Goal: Navigation & Orientation: Find specific page/section

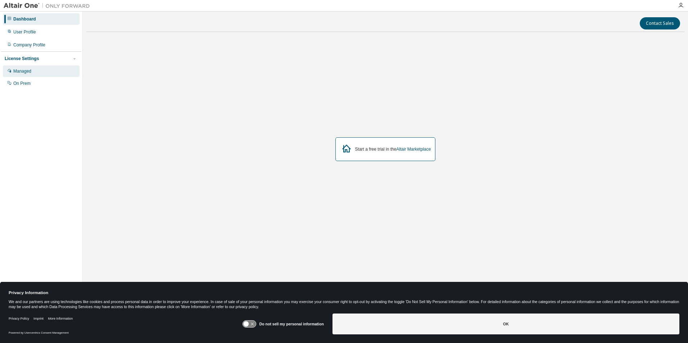
click at [26, 72] on div "Managed" at bounding box center [22, 71] width 18 height 6
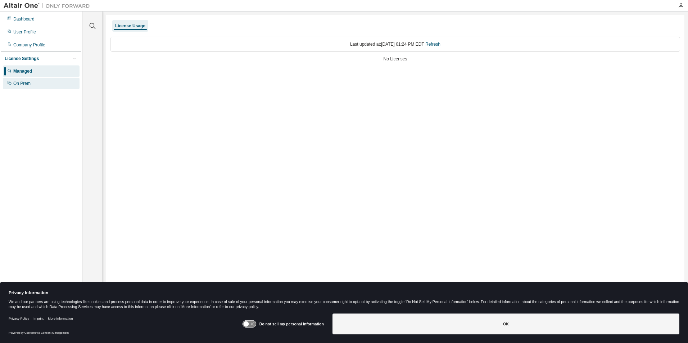
click at [26, 85] on div "On Prem" at bounding box center [21, 84] width 17 height 6
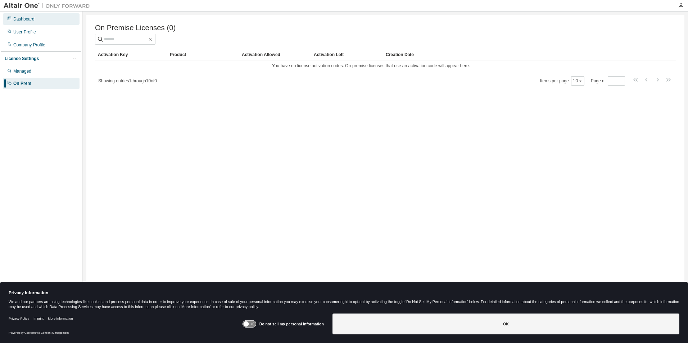
click at [32, 21] on div "Dashboard" at bounding box center [23, 19] width 21 height 6
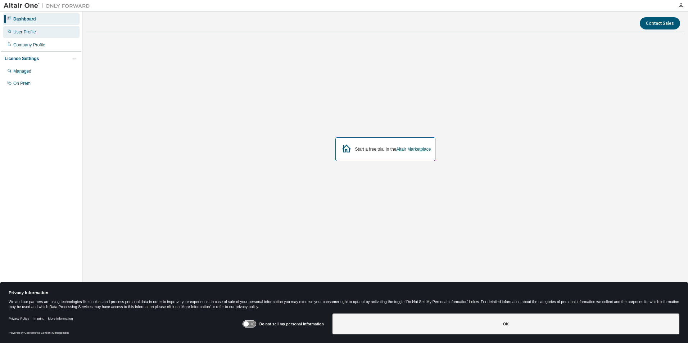
click at [37, 36] on div "User Profile" at bounding box center [41, 32] width 77 height 12
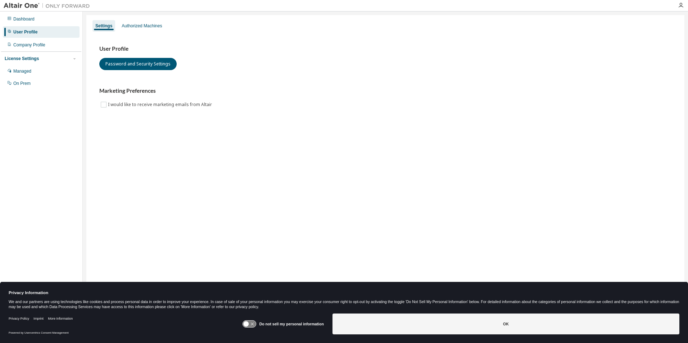
click at [47, 51] on div "Dashboard User Profile Company Profile License Settings Managed On Prem" at bounding box center [41, 51] width 80 height 77
click at [47, 46] on div "Company Profile" at bounding box center [41, 45] width 77 height 12
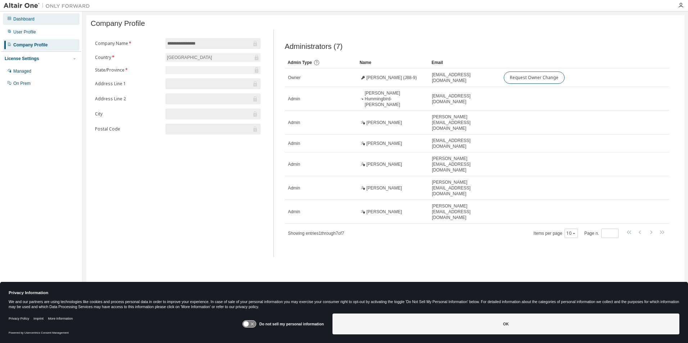
click at [21, 17] on div "Dashboard" at bounding box center [23, 19] width 21 height 6
